Goal: Task Accomplishment & Management: Manage account settings

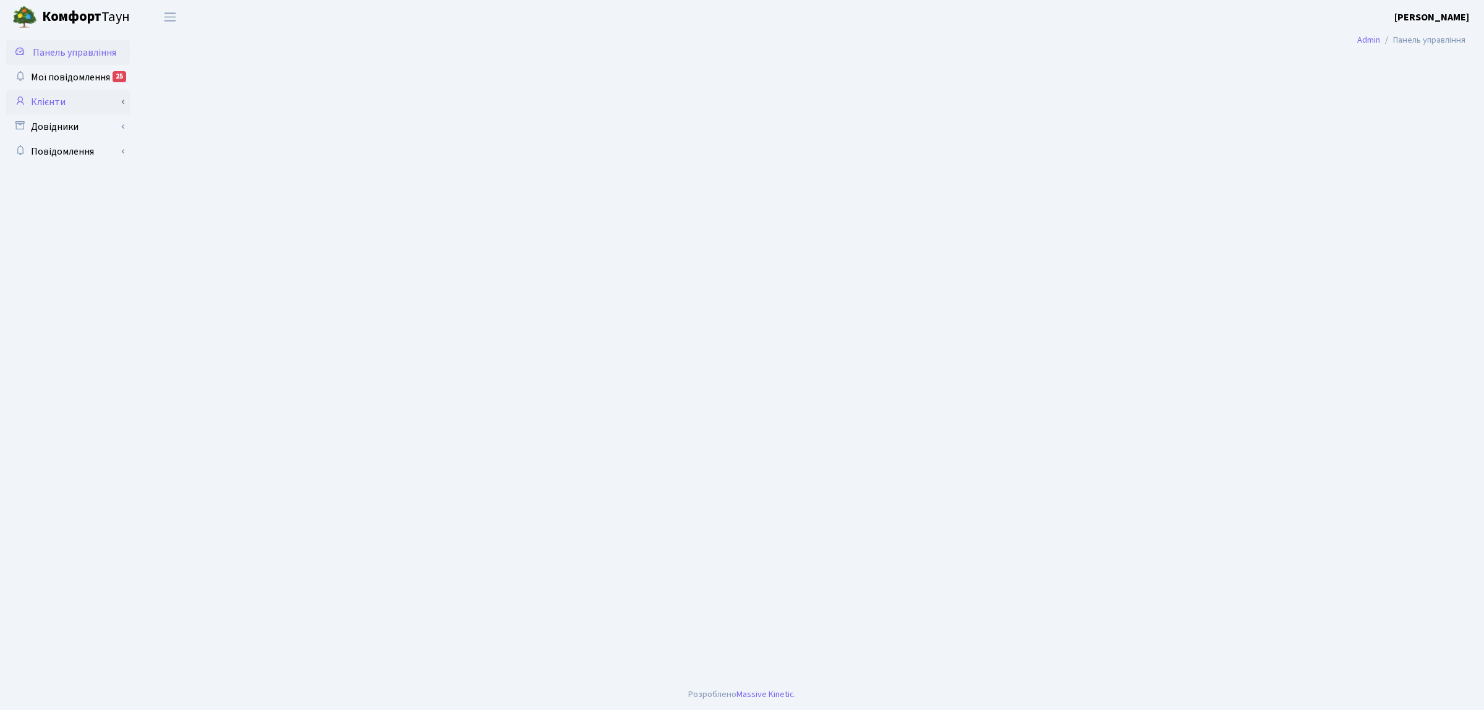
click at [73, 104] on link "Клієнти" at bounding box center [68, 102] width 124 height 25
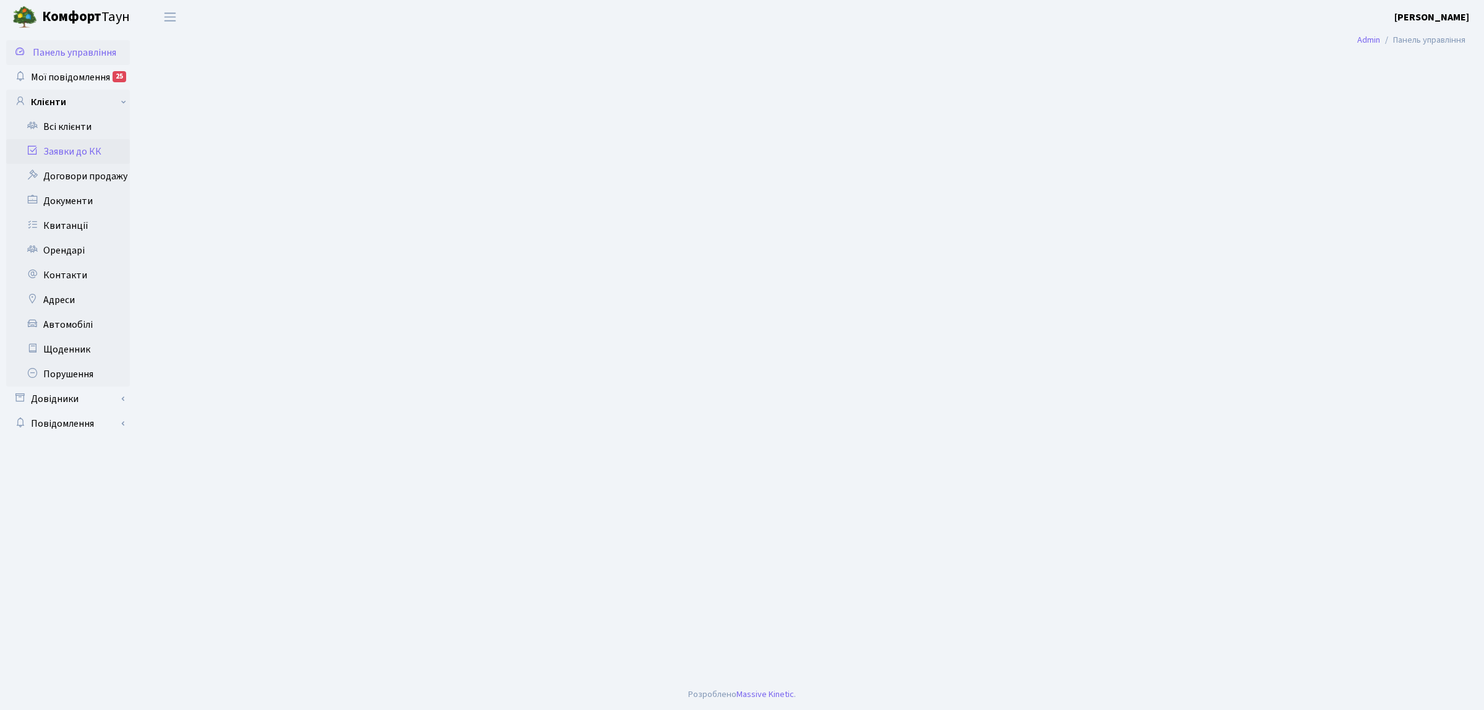
click at [83, 144] on link "Заявки до КК" at bounding box center [68, 151] width 124 height 25
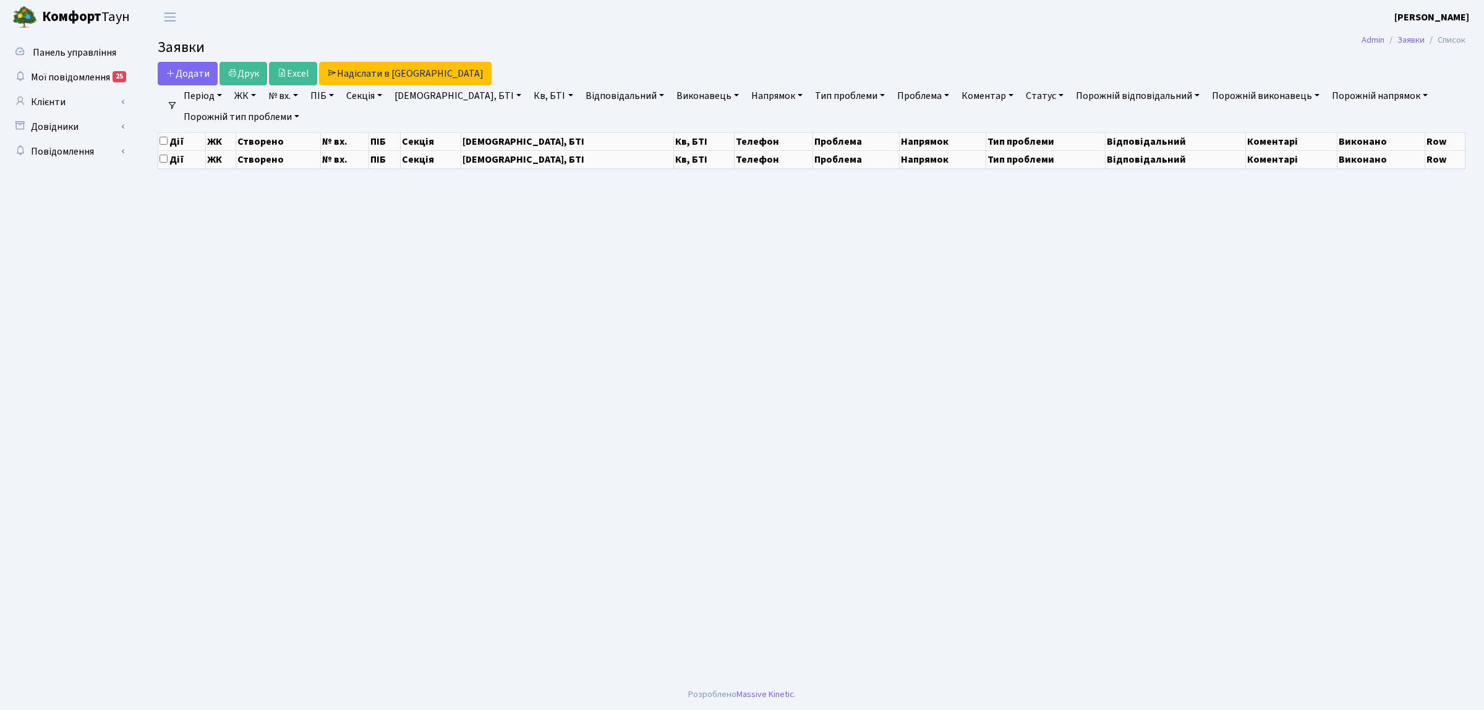
select select "25"
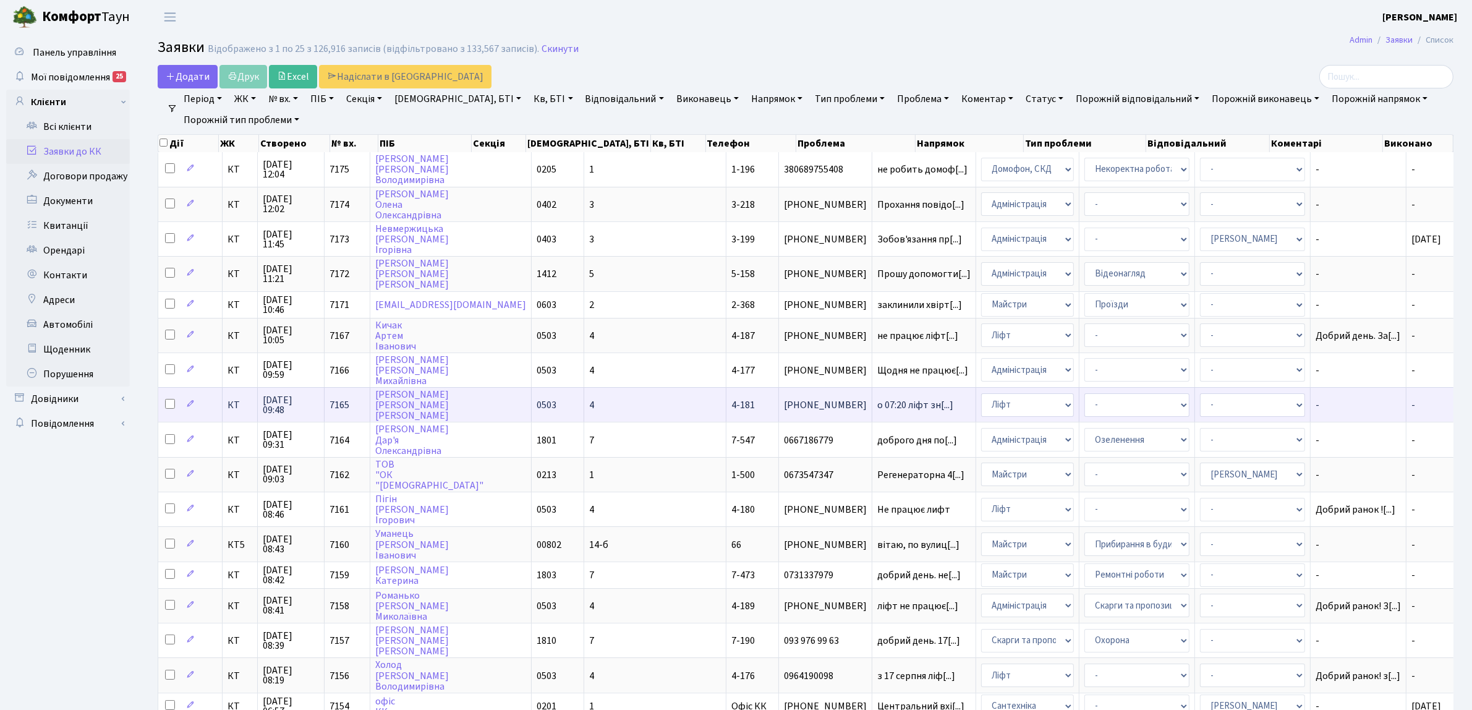
click at [235, 403] on span "КТ" at bounding box center [240, 405] width 25 height 10
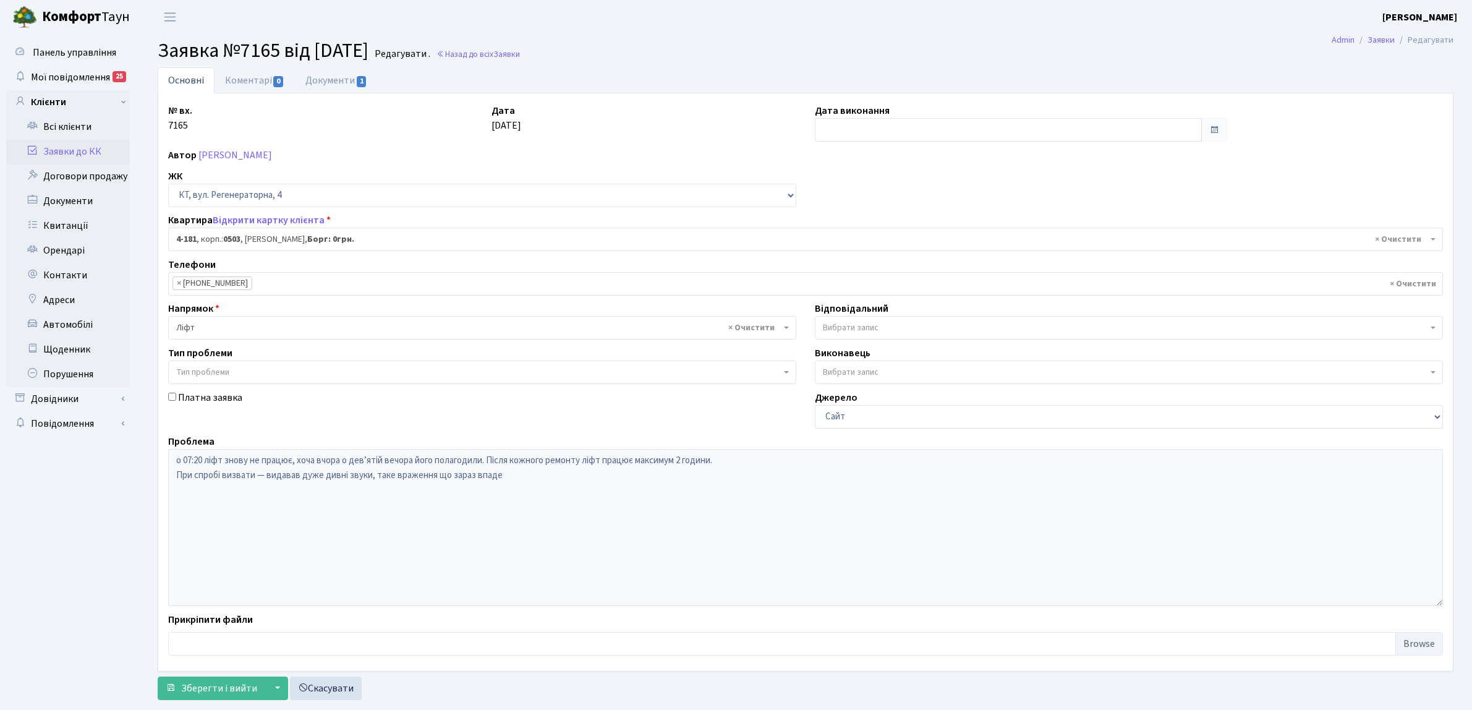
select select "1107"
click at [104, 155] on link "Заявки до КК" at bounding box center [68, 151] width 124 height 25
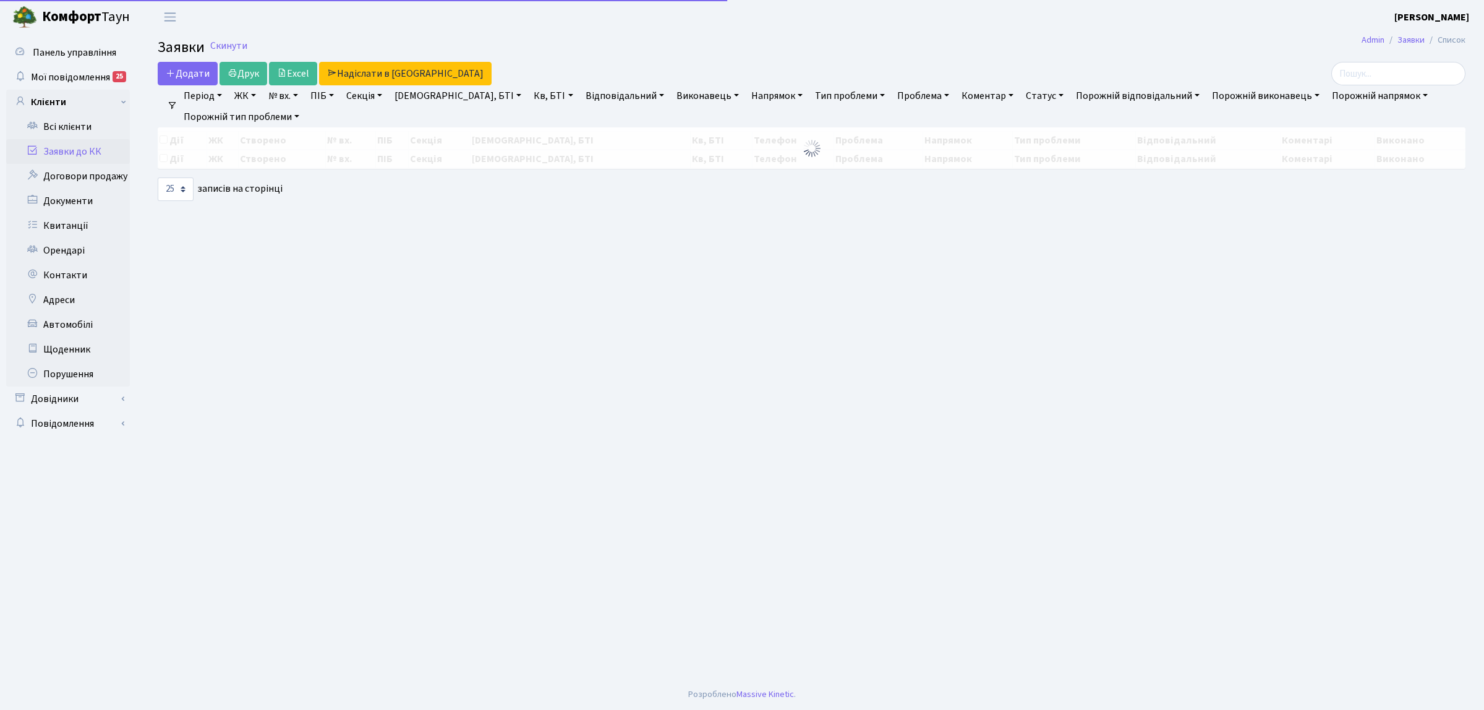
select select "25"
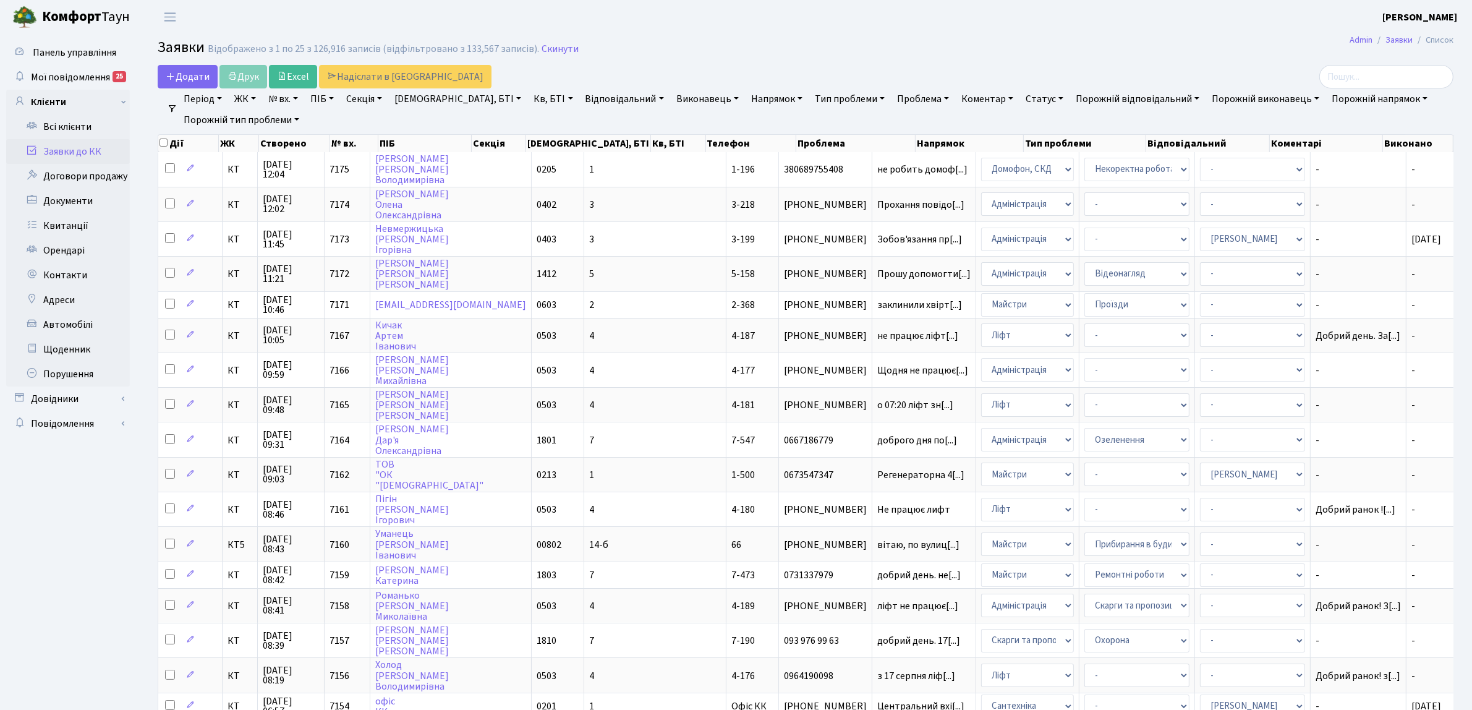
click at [746, 92] on link "Напрямок" at bounding box center [776, 98] width 61 height 21
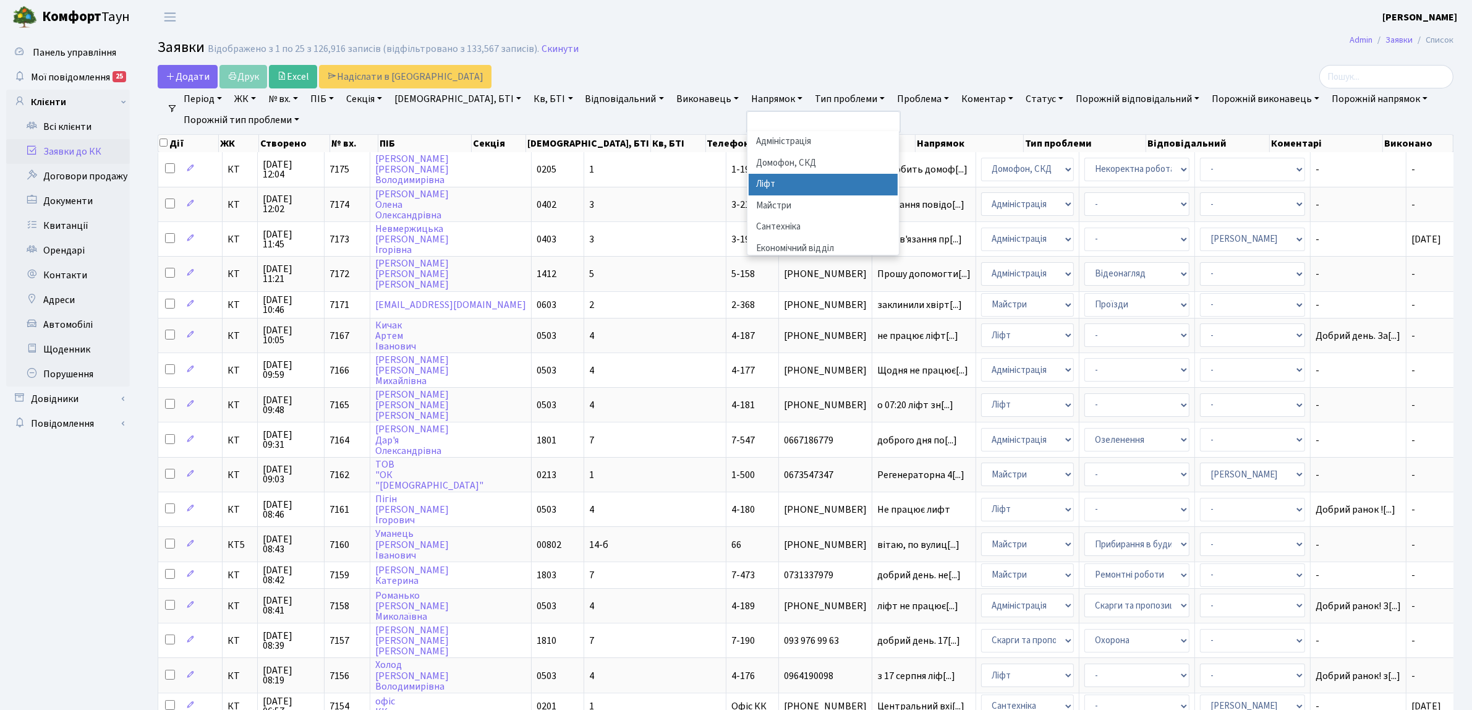
click at [749, 184] on li "Ліфт" at bounding box center [824, 185] width 150 height 22
